Goal: Information Seeking & Learning: Find specific fact

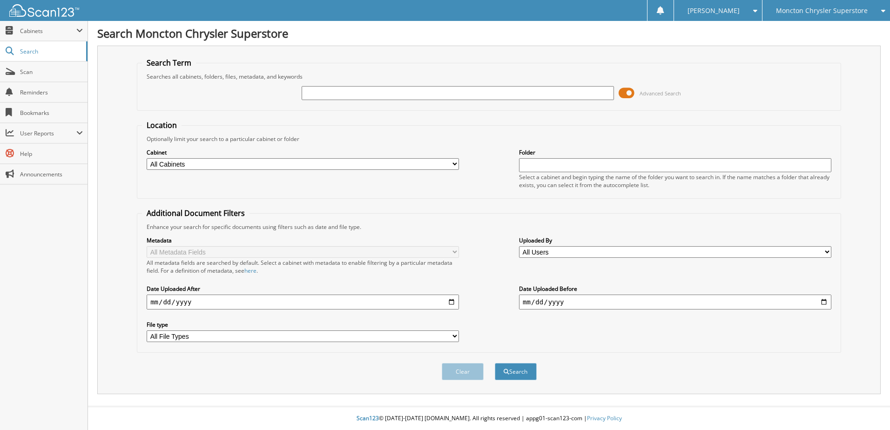
click at [338, 92] on input "text" at bounding box center [458, 93] width 312 height 14
type input "507987"
click at [495, 363] on button "Search" at bounding box center [516, 371] width 42 height 17
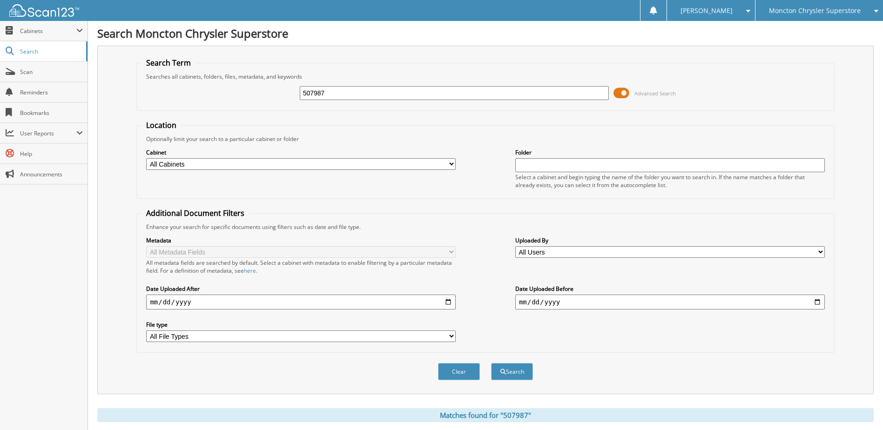
click at [616, 94] on span at bounding box center [621, 93] width 16 height 14
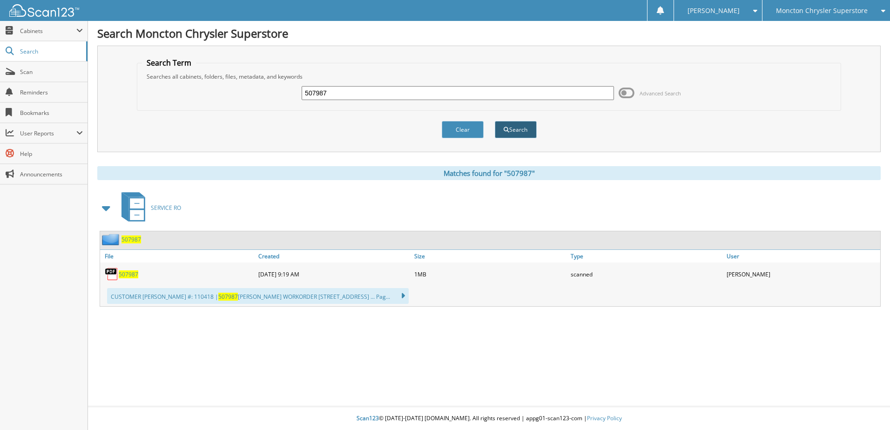
click at [514, 129] on button "Search" at bounding box center [516, 129] width 42 height 17
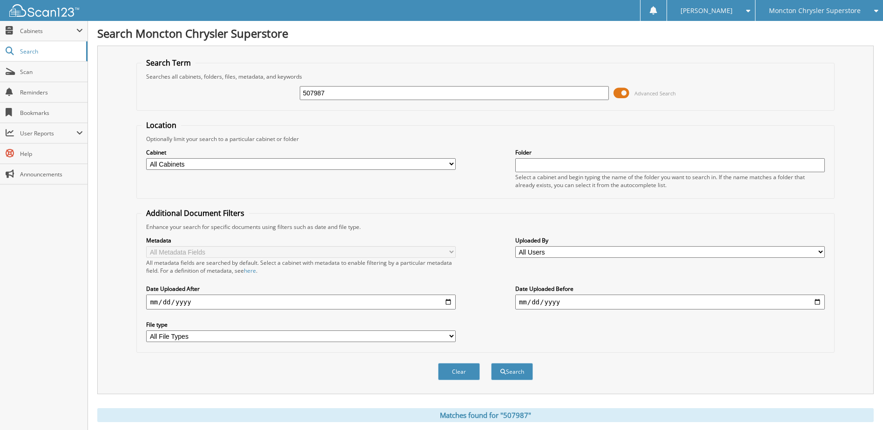
click at [618, 91] on span at bounding box center [621, 93] width 16 height 14
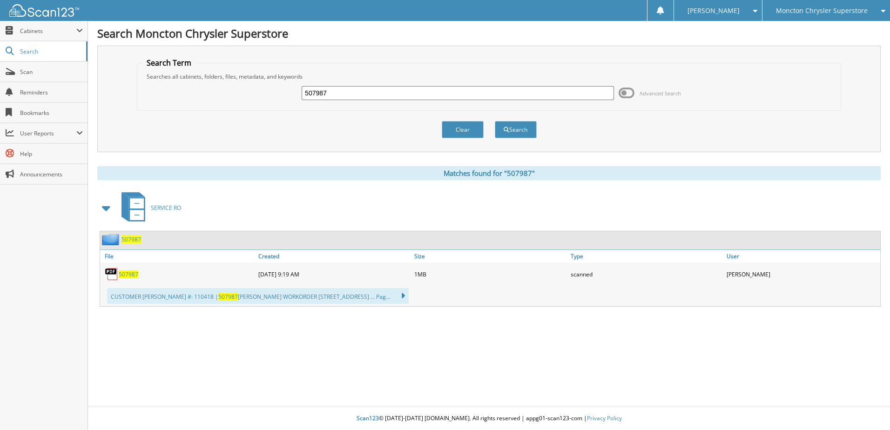
click at [132, 270] on span "507987" at bounding box center [129, 274] width 20 height 8
drag, startPoint x: 343, startPoint y: 93, endPoint x: 296, endPoint y: 93, distance: 46.5
click at [296, 93] on div "507987 Advanced Search" at bounding box center [489, 93] width 694 height 25
click at [310, 90] on input "text" at bounding box center [458, 93] width 312 height 14
type input "508393"
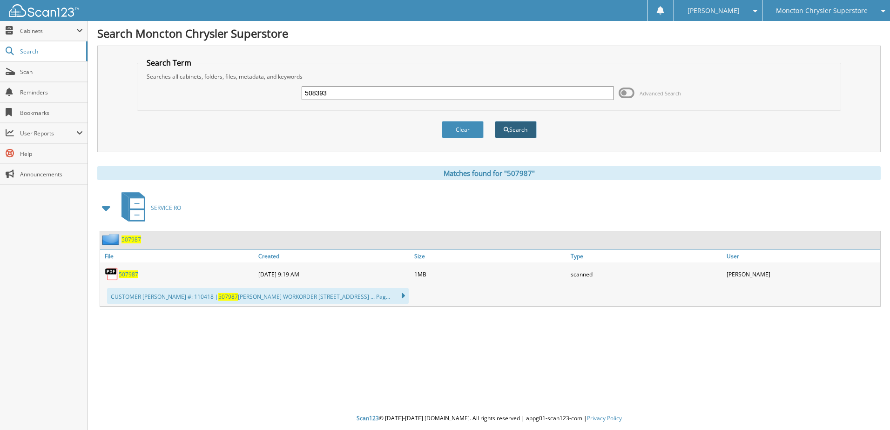
click at [516, 128] on button "Search" at bounding box center [516, 129] width 42 height 17
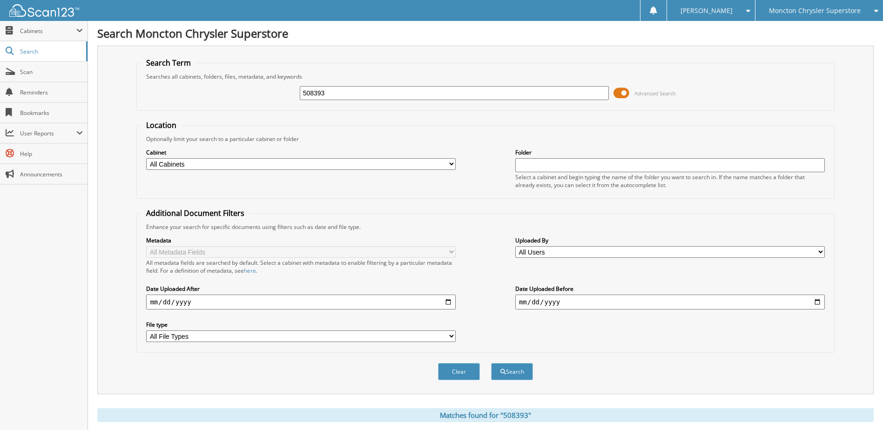
click at [619, 91] on span at bounding box center [621, 93] width 16 height 14
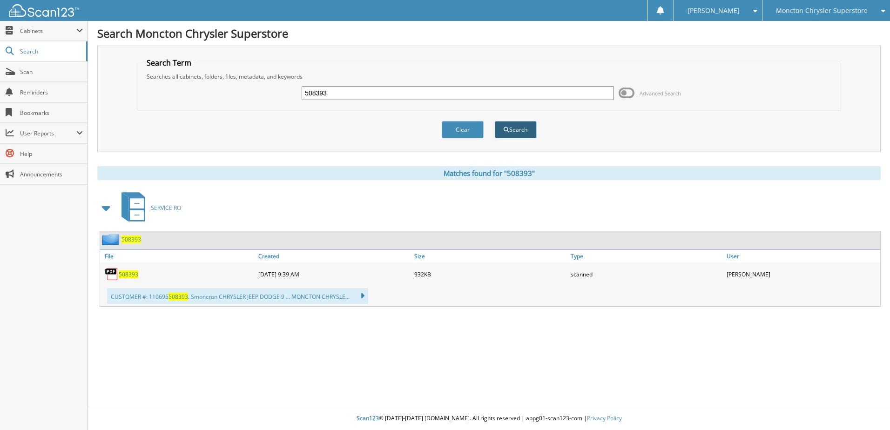
click at [525, 129] on button "Search" at bounding box center [516, 129] width 42 height 17
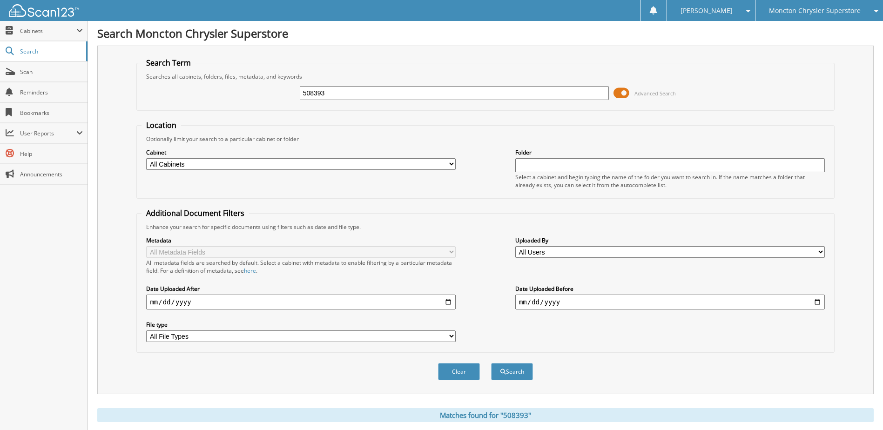
click at [619, 94] on span at bounding box center [621, 93] width 16 height 14
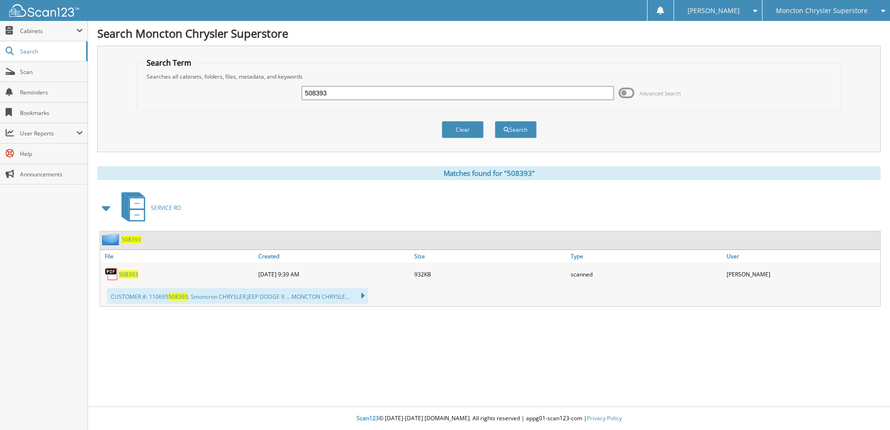
click at [135, 275] on span "508393" at bounding box center [129, 274] width 20 height 8
